Goal: Task Accomplishment & Management: Manage account settings

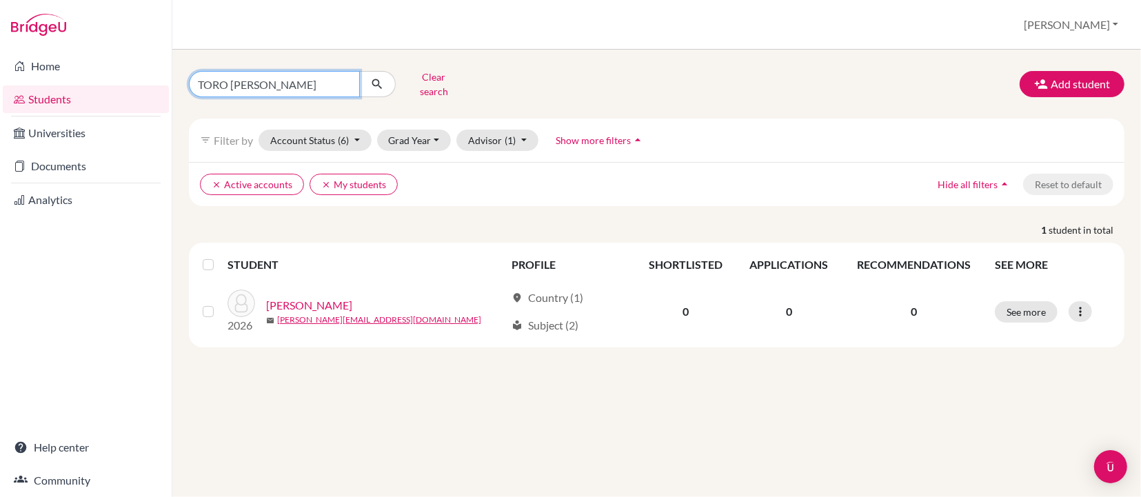
click at [305, 71] on input "TORO Jose Ignacio" at bounding box center [274, 84] width 171 height 26
drag, startPoint x: 295, startPoint y: 77, endPoint x: 186, endPoint y: 79, distance: 109.0
click at [186, 79] on div "TORO Jose Ignacio Clear search" at bounding box center [338, 84] width 319 height 36
type input "saachi"
click at [377, 79] on button "submit" at bounding box center [377, 84] width 37 height 26
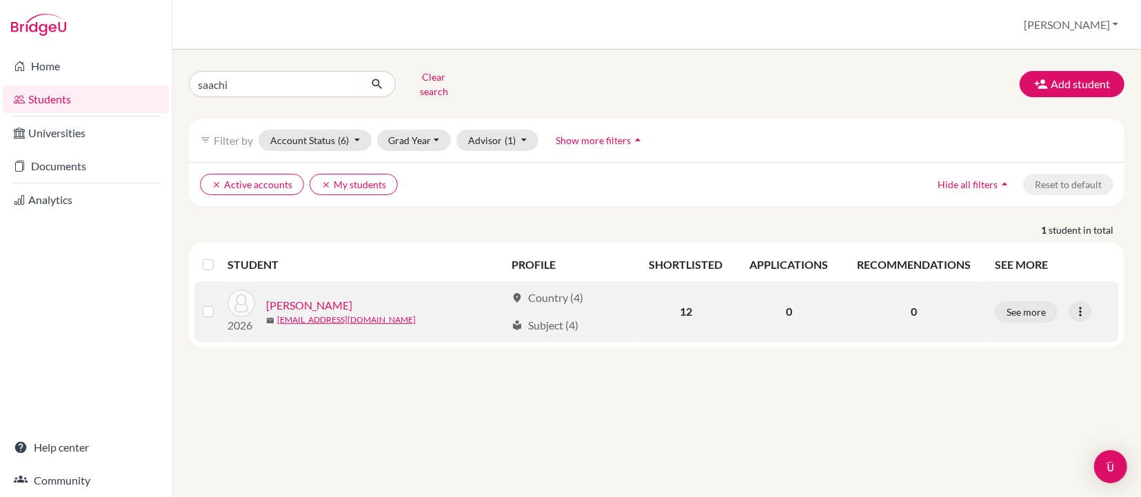
click at [314, 297] on link "[PERSON_NAME]" at bounding box center [309, 305] width 86 height 17
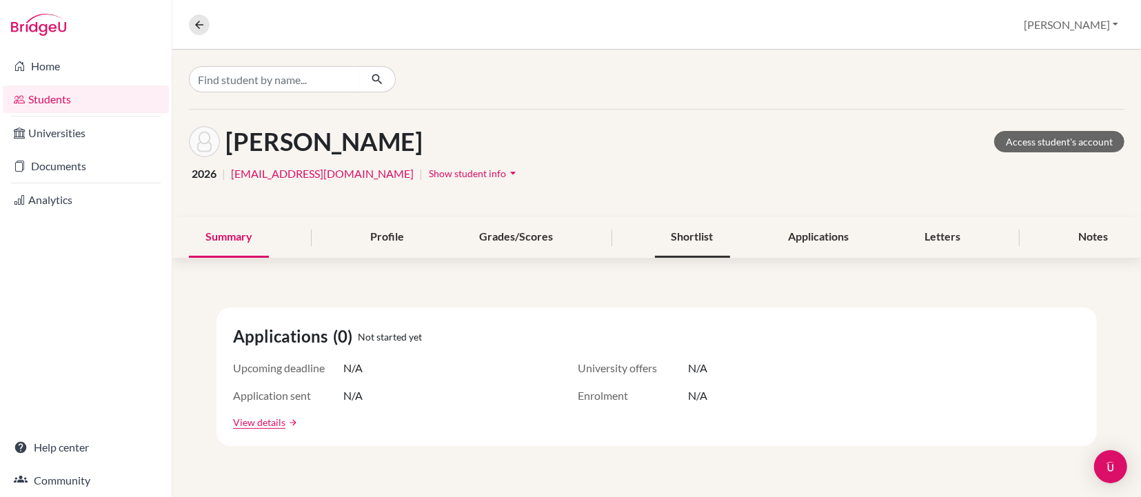
click at [698, 238] on div "Shortlist" at bounding box center [692, 237] width 75 height 41
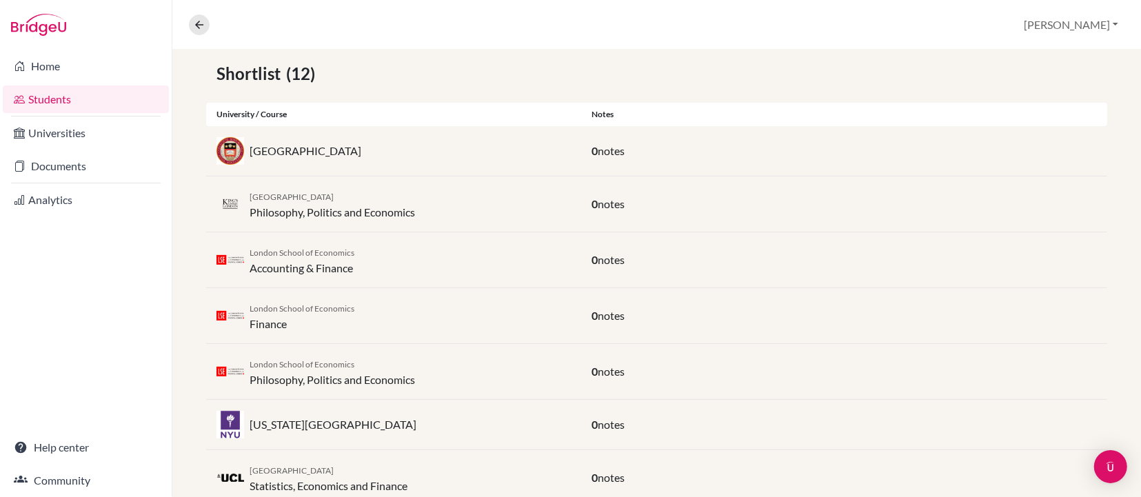
scroll to position [16, 0]
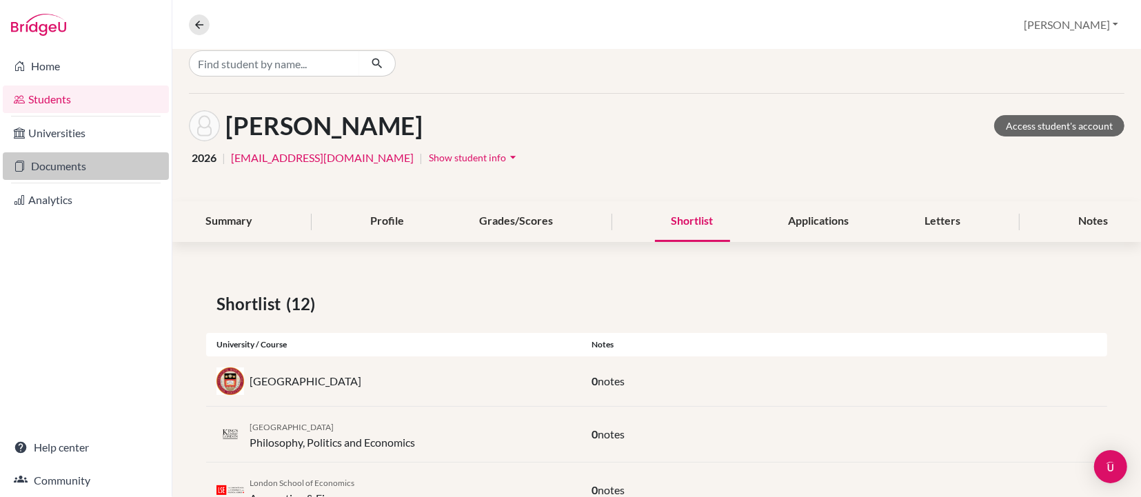
click at [57, 168] on link "Documents" at bounding box center [86, 166] width 166 height 28
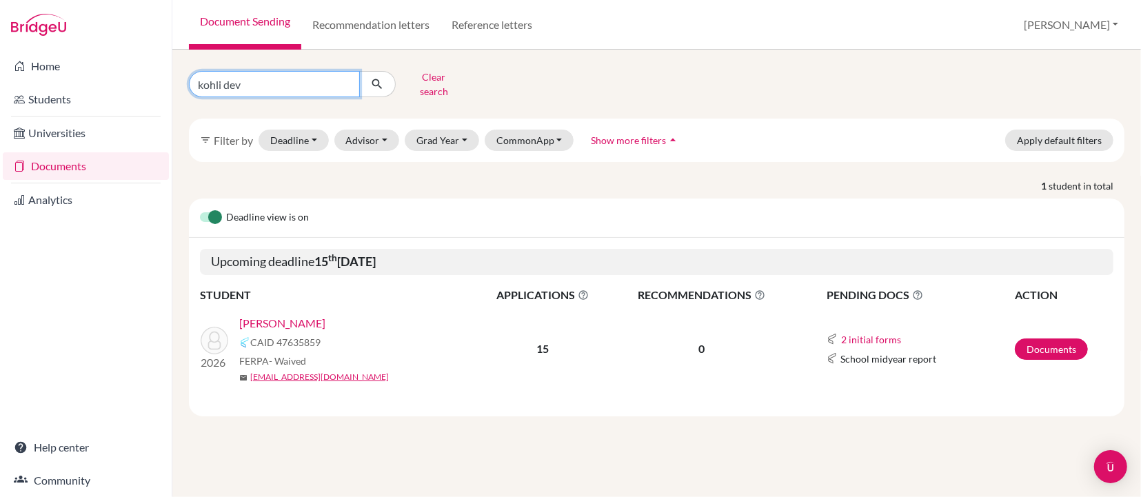
drag, startPoint x: 261, startPoint y: 81, endPoint x: 190, endPoint y: 76, distance: 71.9
click at [190, 76] on input "kohli dev" at bounding box center [274, 84] width 171 height 26
type input "saachi"
click at [377, 79] on button "submit" at bounding box center [377, 84] width 37 height 26
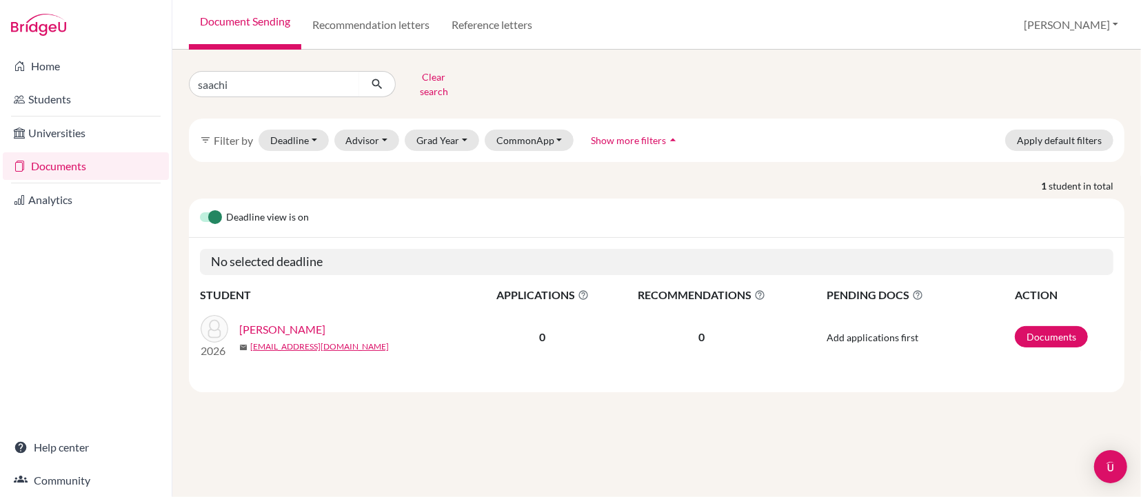
click at [303, 321] on link "[PERSON_NAME]" at bounding box center [282, 329] width 86 height 17
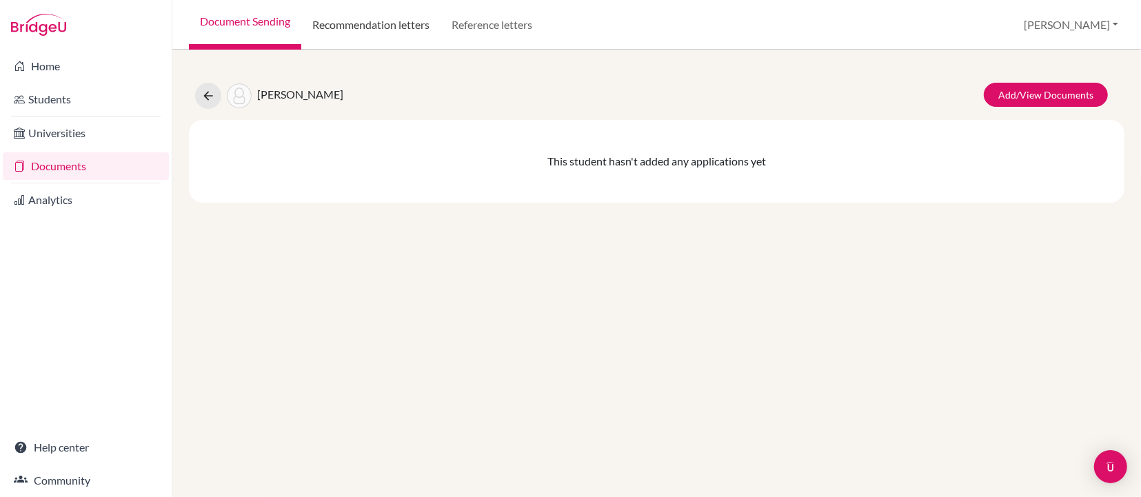
click at [401, 19] on link "Recommendation letters" at bounding box center [370, 25] width 139 height 50
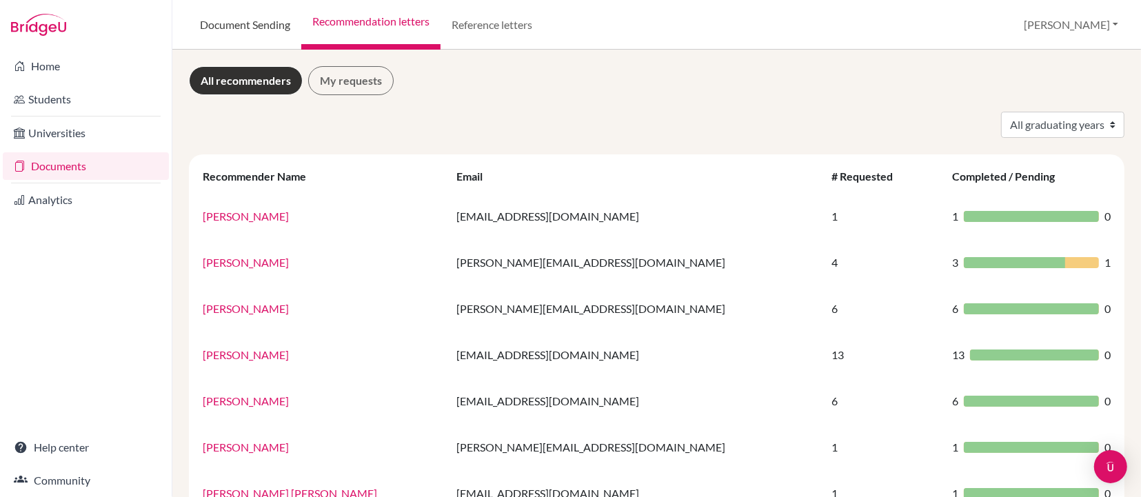
click at [259, 27] on link "Document Sending" at bounding box center [245, 25] width 112 height 50
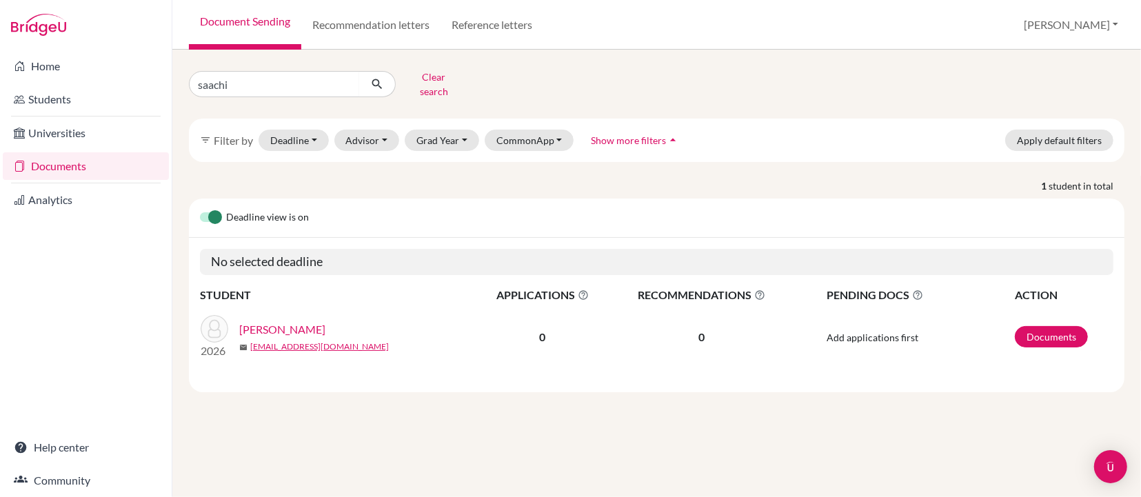
click at [285, 321] on link "[PERSON_NAME]" at bounding box center [282, 329] width 86 height 17
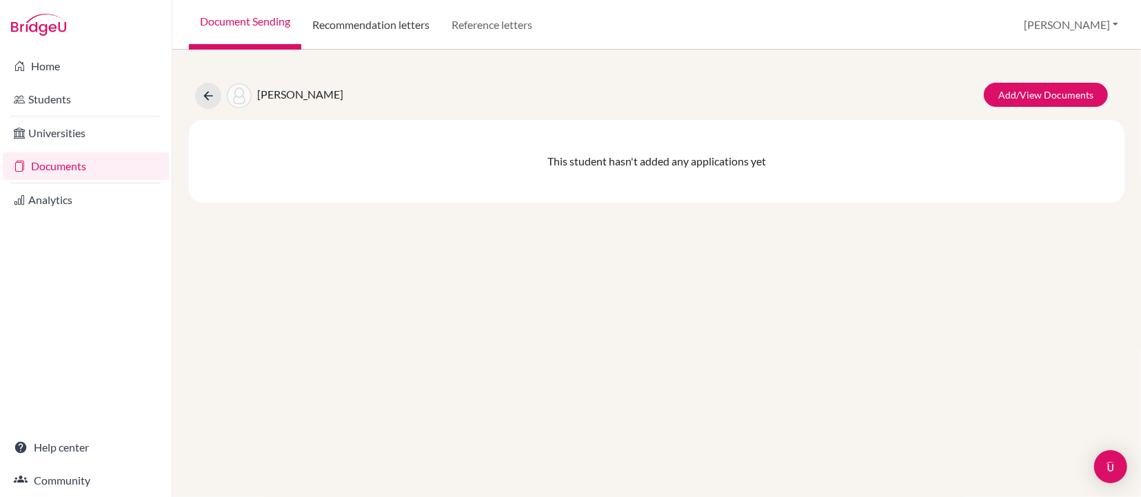
click at [352, 34] on link "Recommendation letters" at bounding box center [370, 25] width 139 height 50
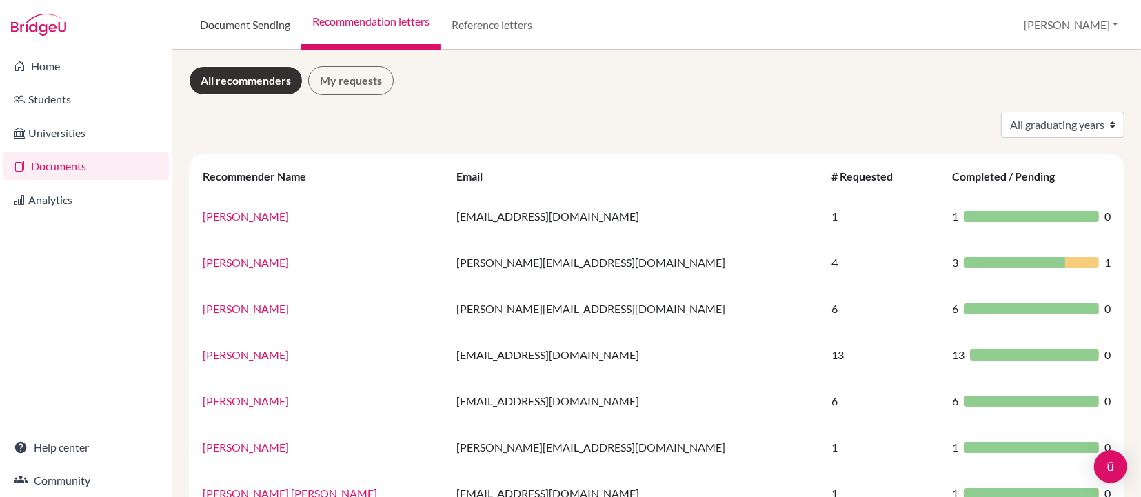
click at [241, 23] on link "Document Sending" at bounding box center [245, 25] width 112 height 50
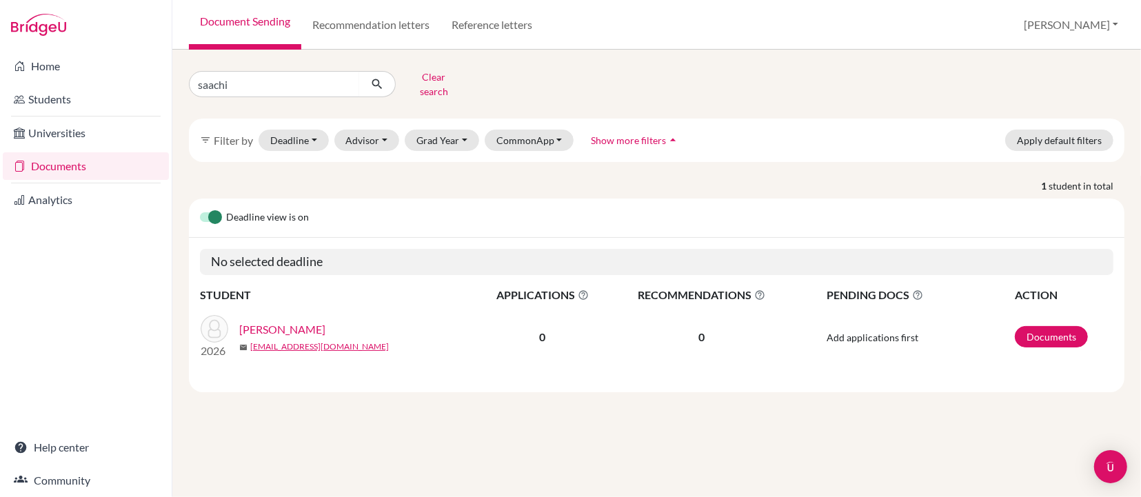
click at [296, 323] on link "[PERSON_NAME]" at bounding box center [282, 329] width 86 height 17
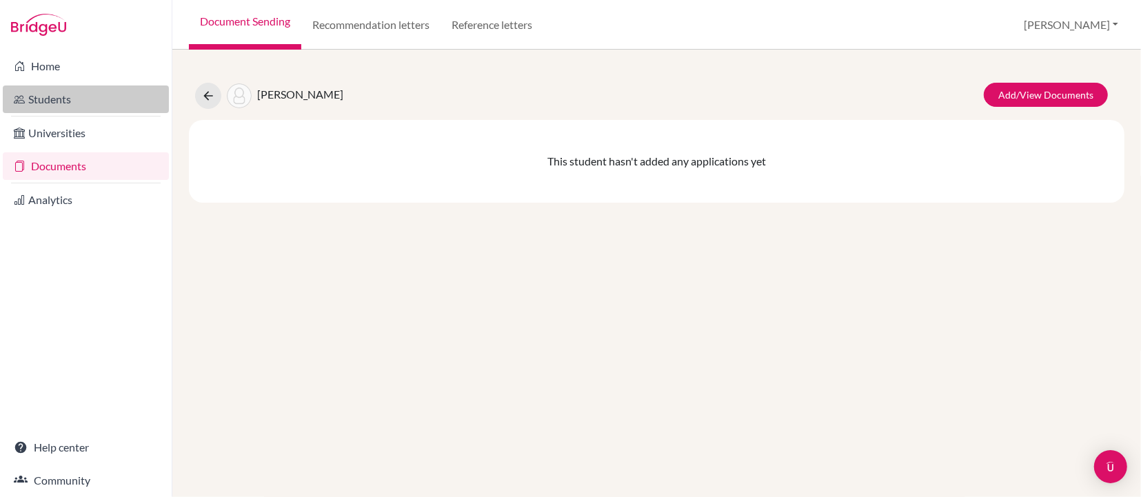
click at [56, 97] on link "Students" at bounding box center [86, 100] width 166 height 28
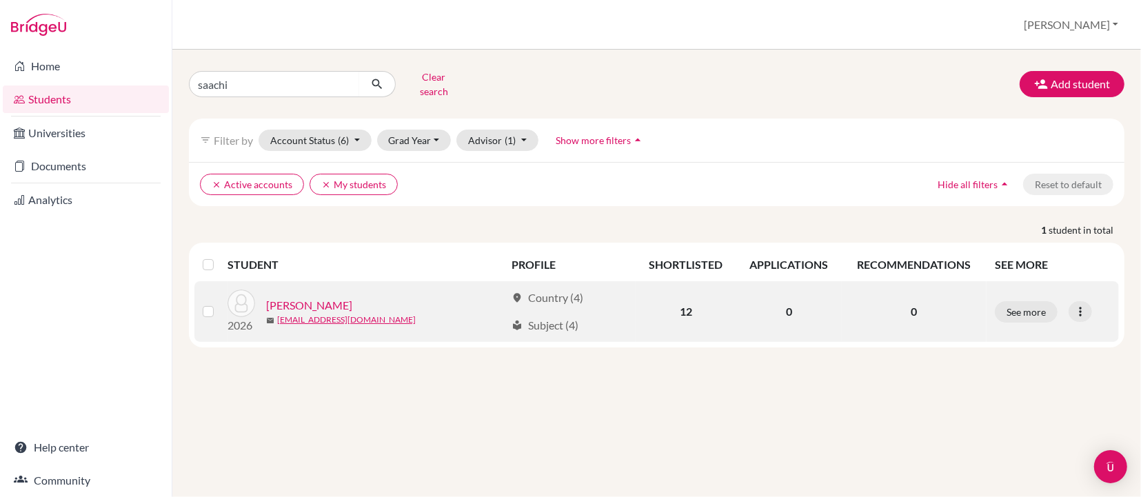
click at [332, 297] on link "[PERSON_NAME]" at bounding box center [309, 305] width 86 height 17
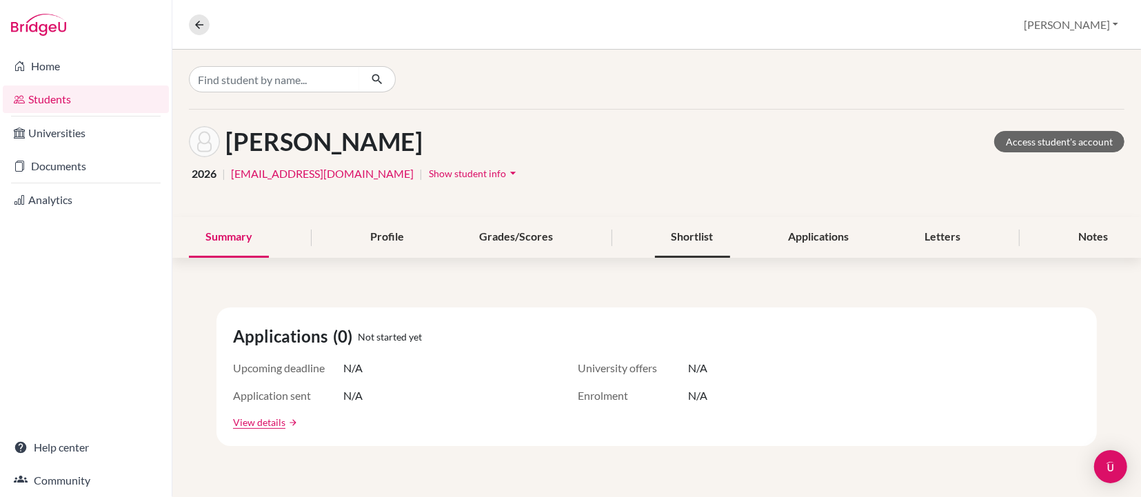
click at [679, 237] on div "Shortlist" at bounding box center [692, 237] width 75 height 41
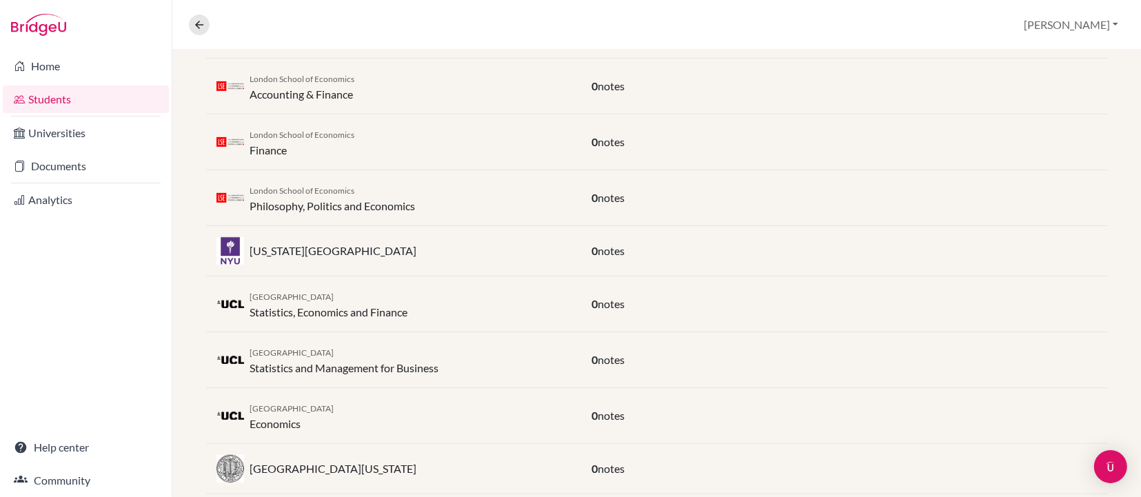
scroll to position [417, 0]
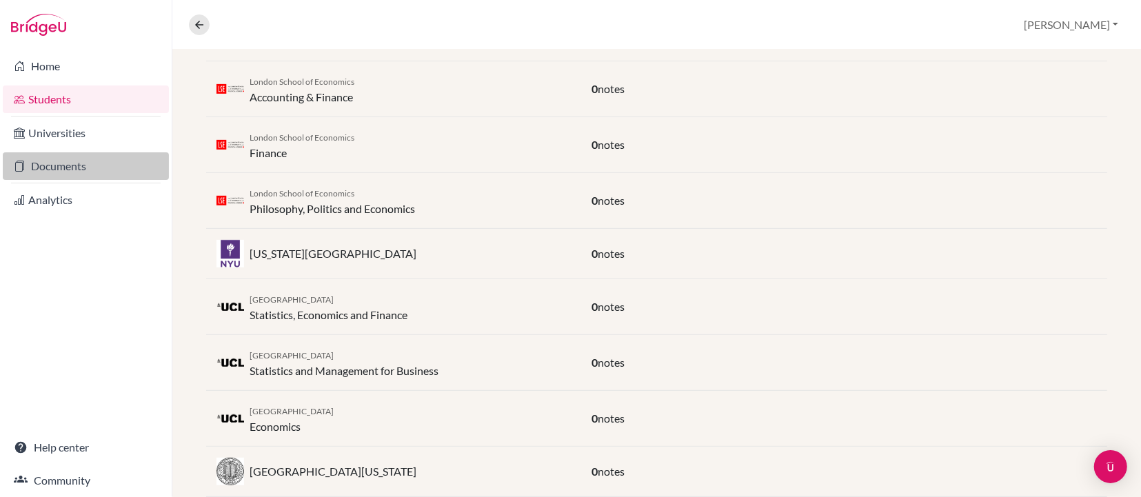
click at [70, 163] on link "Documents" at bounding box center [86, 166] width 166 height 28
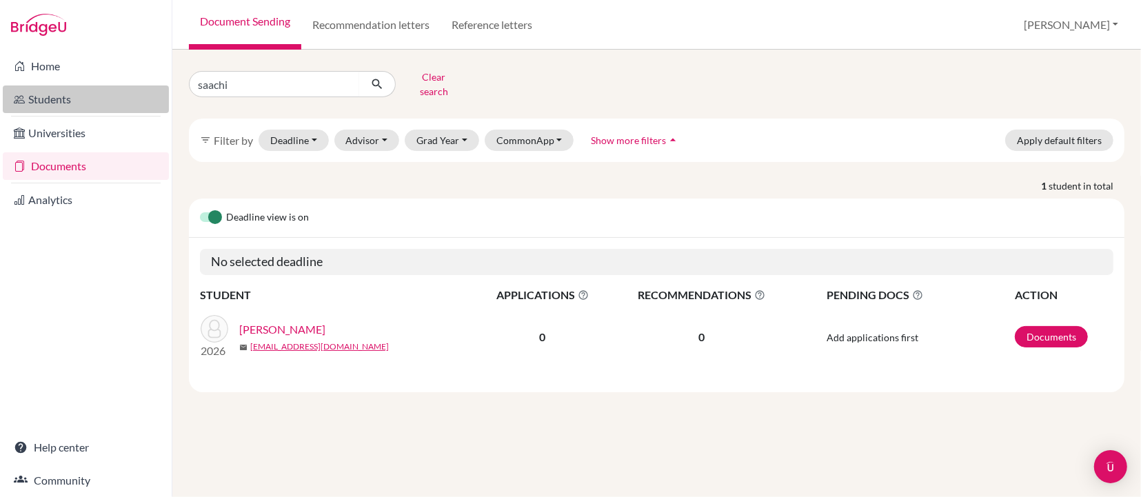
click at [65, 94] on link "Students" at bounding box center [86, 100] width 166 height 28
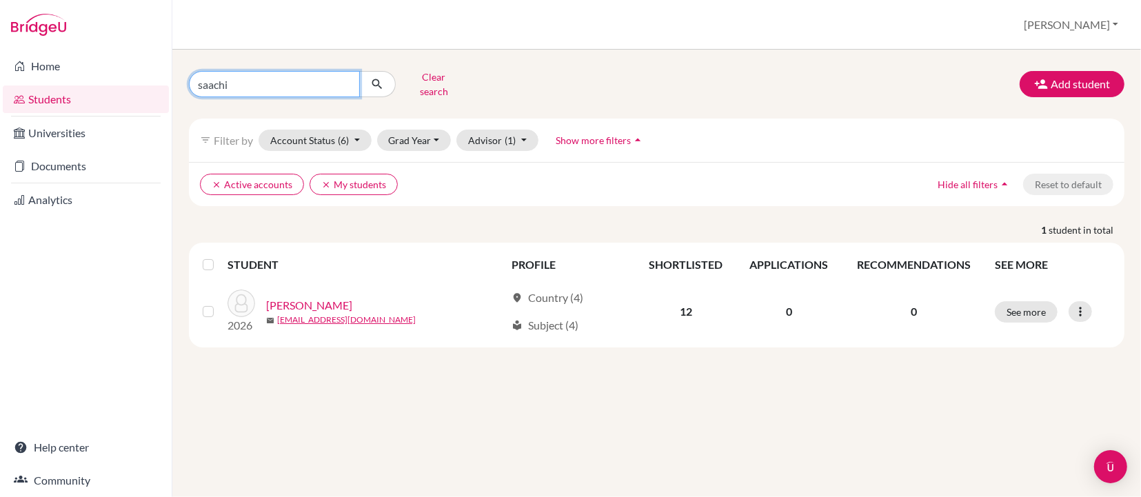
click at [275, 84] on input "saachi" at bounding box center [274, 84] width 171 height 26
type input "s"
type input "Ariana sood"
click at [377, 79] on button "submit" at bounding box center [377, 84] width 37 height 26
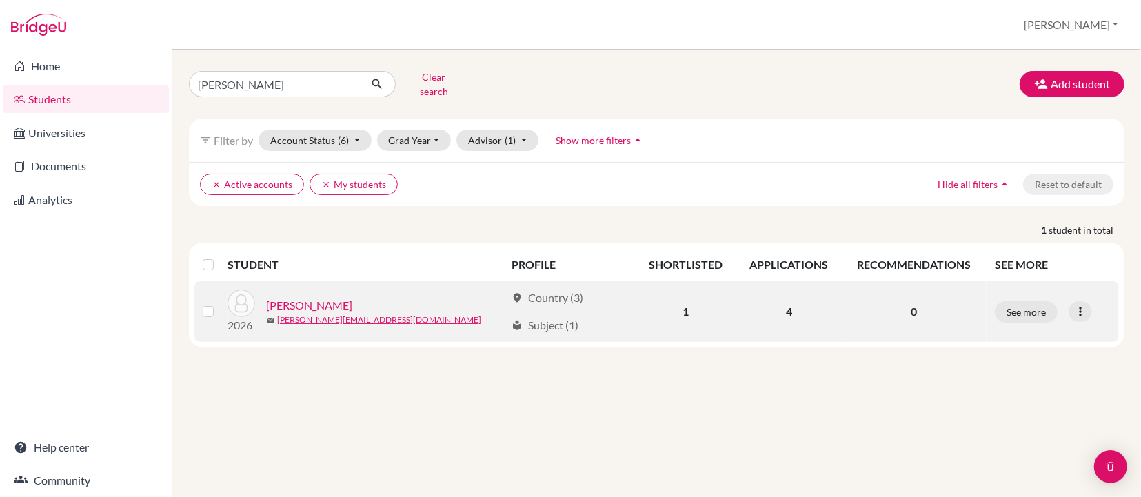
click at [291, 297] on link "[PERSON_NAME]" at bounding box center [309, 305] width 86 height 17
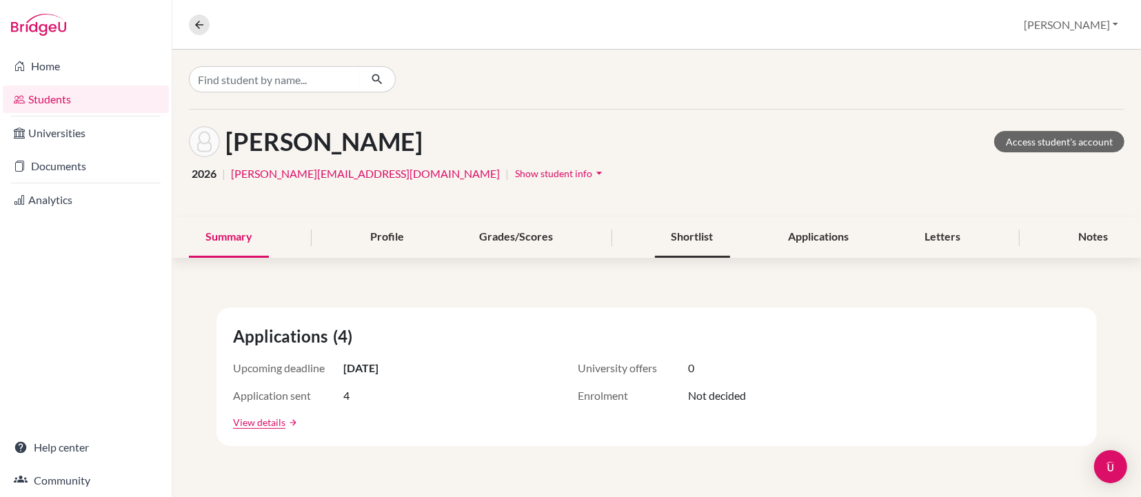
click at [692, 235] on div "Shortlist" at bounding box center [692, 237] width 75 height 41
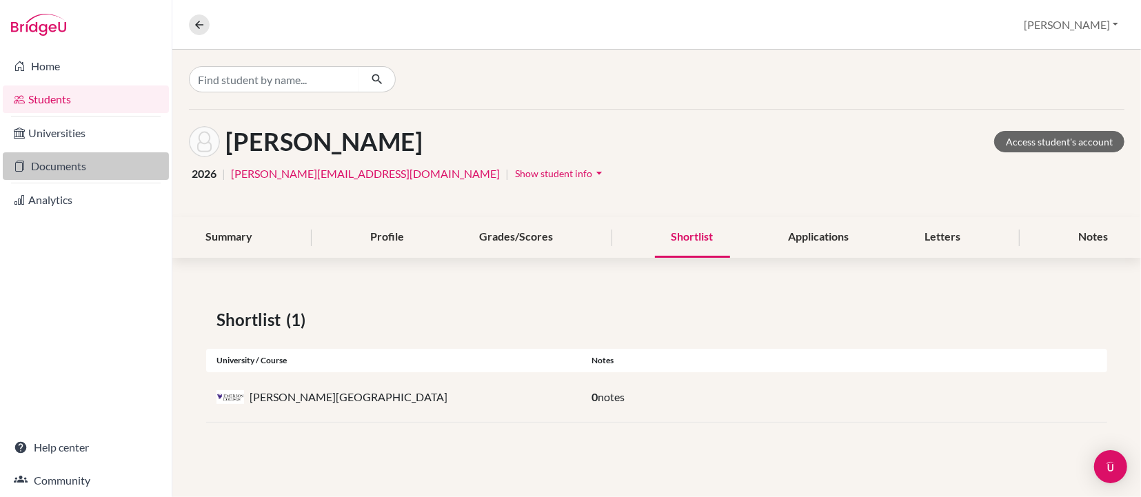
click at [52, 162] on link "Documents" at bounding box center [86, 166] width 166 height 28
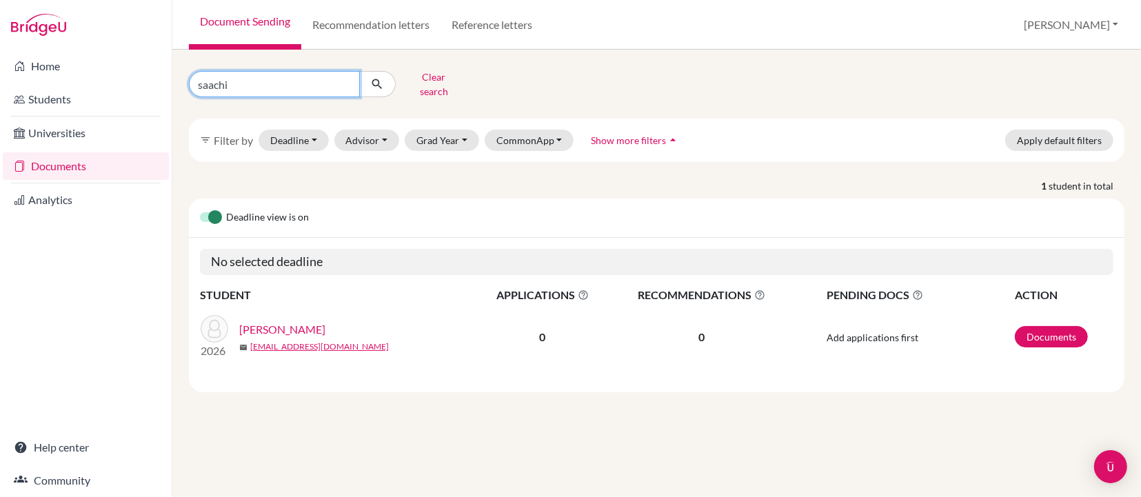
click at [253, 83] on input "saachi" at bounding box center [274, 84] width 171 height 26
type input "sood ari"
click at [377, 79] on button "submit" at bounding box center [377, 84] width 37 height 26
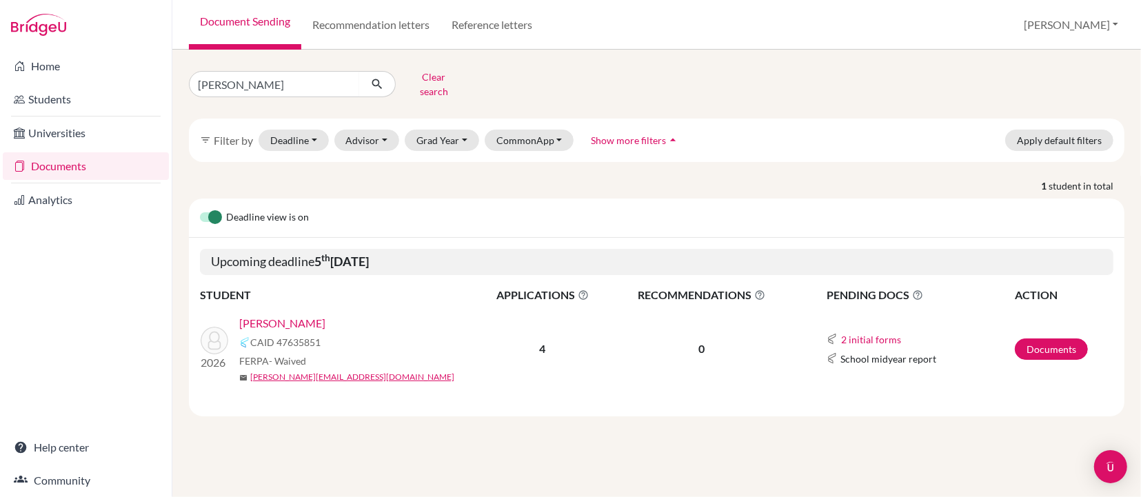
click at [265, 321] on div "SOOD, Ariana CAID 47635851 FERPA - Waived mail arianas@my.ofs.edu.sg" at bounding box center [362, 349] width 246 height 68
click at [268, 315] on link "[PERSON_NAME]" at bounding box center [282, 323] width 86 height 17
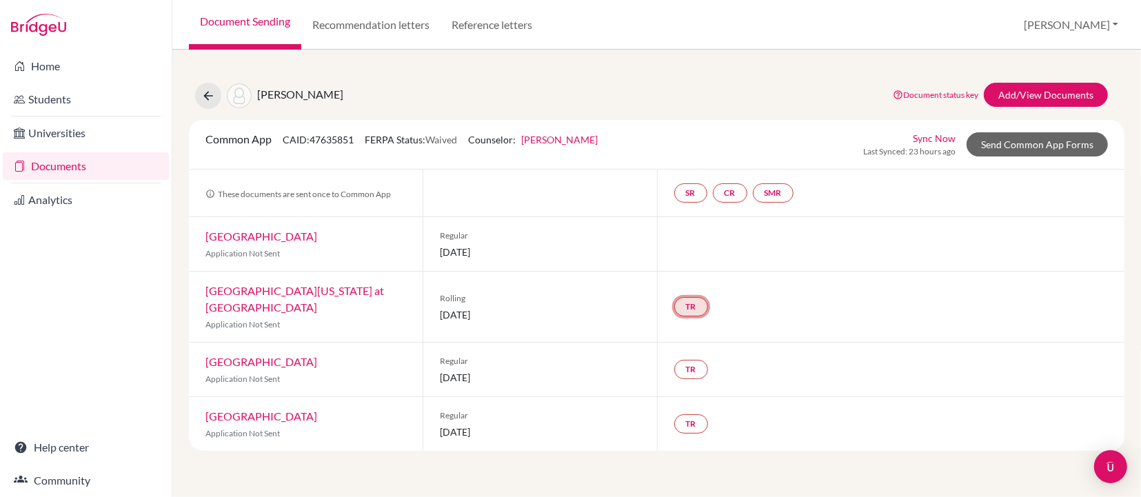
click at [689, 297] on link "TR" at bounding box center [691, 306] width 34 height 19
click at [777, 288] on div "TR Teacher recommendation Incomplete" at bounding box center [891, 307] width 468 height 70
click at [776, 194] on link "SMR" at bounding box center [773, 192] width 41 height 19
click at [785, 292] on div "TR" at bounding box center [891, 307] width 468 height 70
click at [48, 62] on link "Home" at bounding box center [86, 66] width 166 height 28
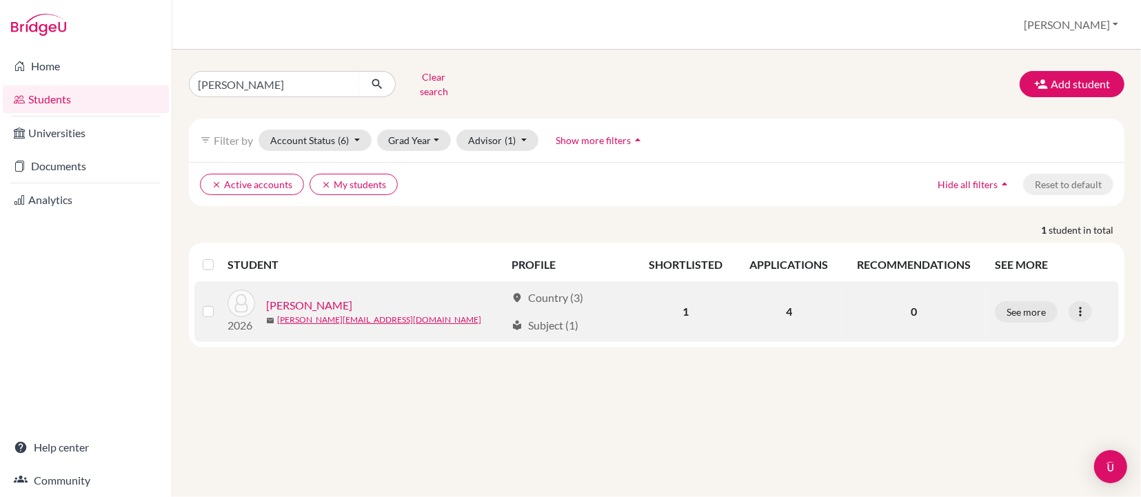
click at [305, 297] on link "[PERSON_NAME]" at bounding box center [309, 305] width 86 height 17
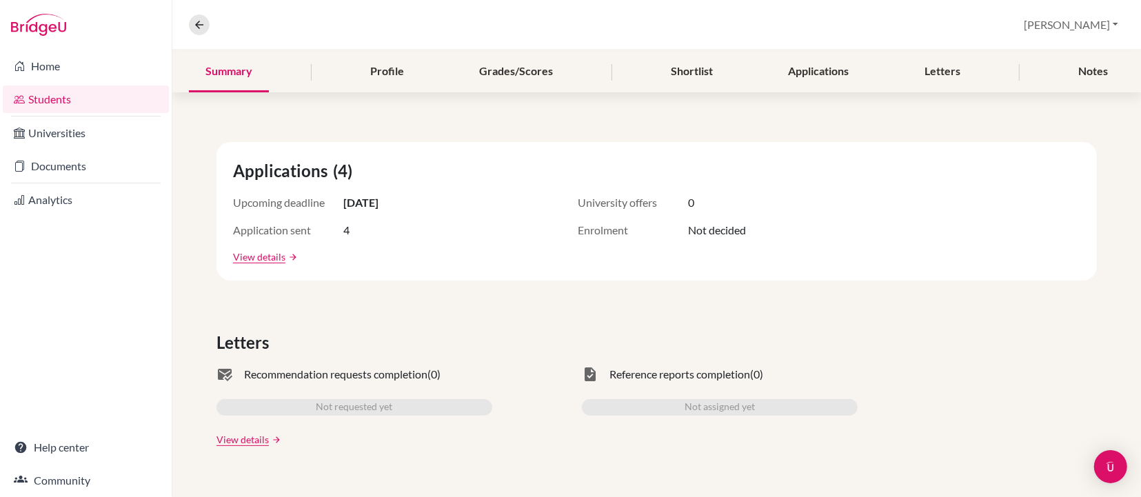
scroll to position [140, 0]
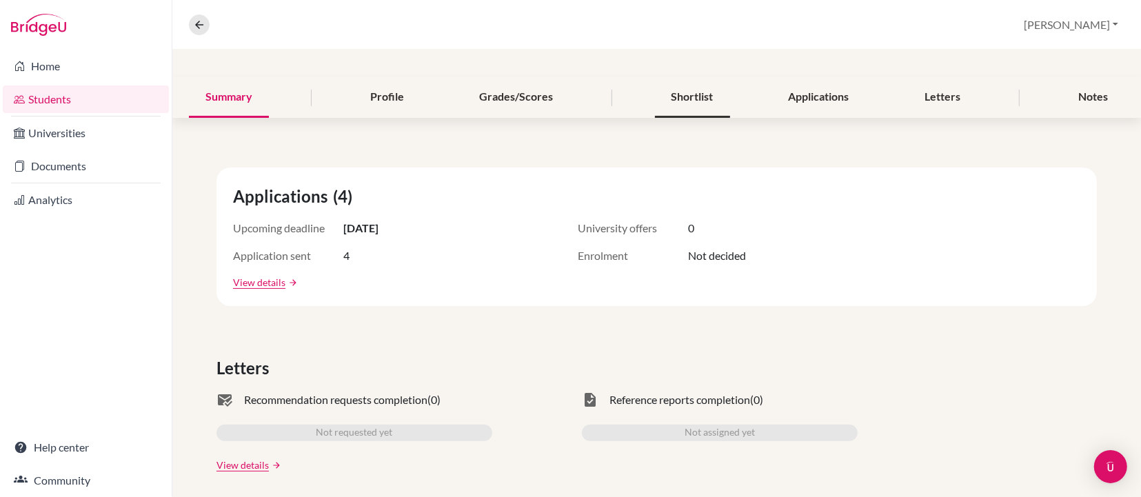
click at [691, 94] on div "Shortlist" at bounding box center [692, 97] width 75 height 41
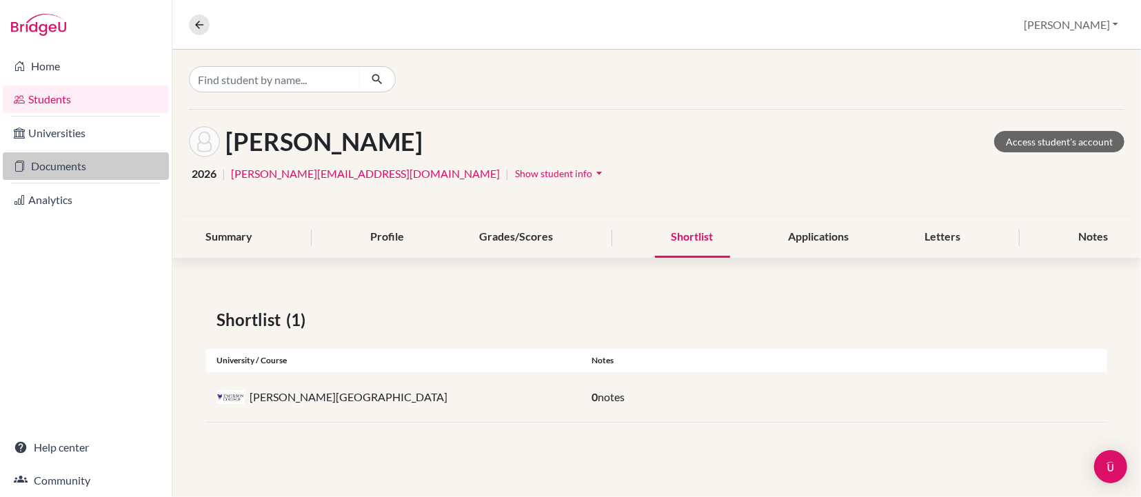
click at [47, 167] on link "Documents" at bounding box center [86, 166] width 166 height 28
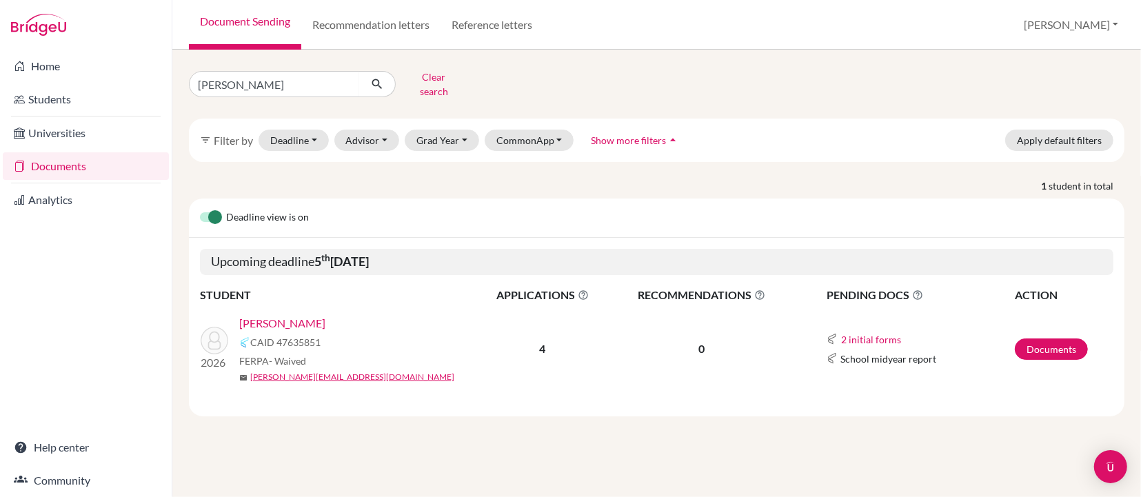
click at [275, 315] on link "[PERSON_NAME]" at bounding box center [282, 323] width 86 height 17
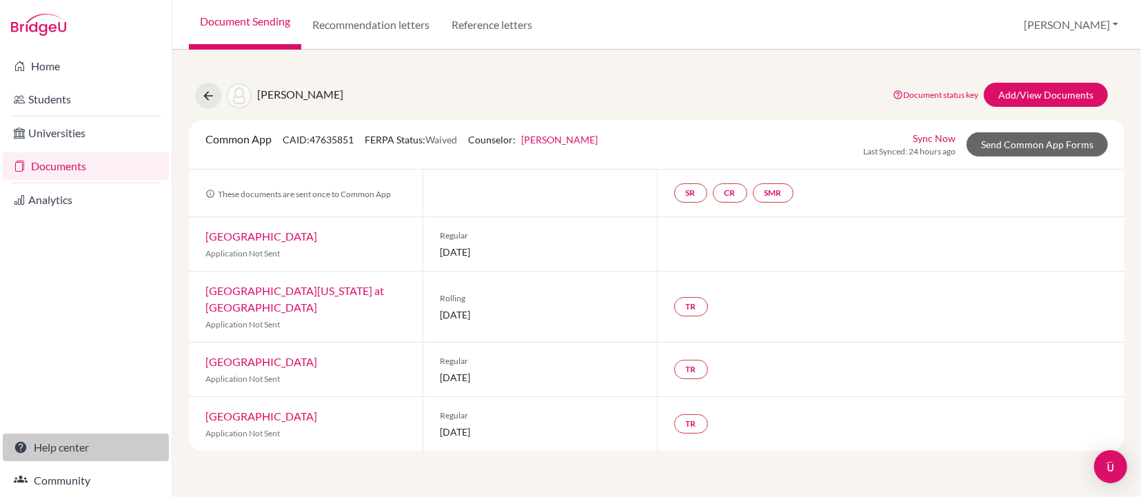
click at [53, 448] on link "Help center" at bounding box center [86, 448] width 166 height 28
